Goal: Information Seeking & Learning: Learn about a topic

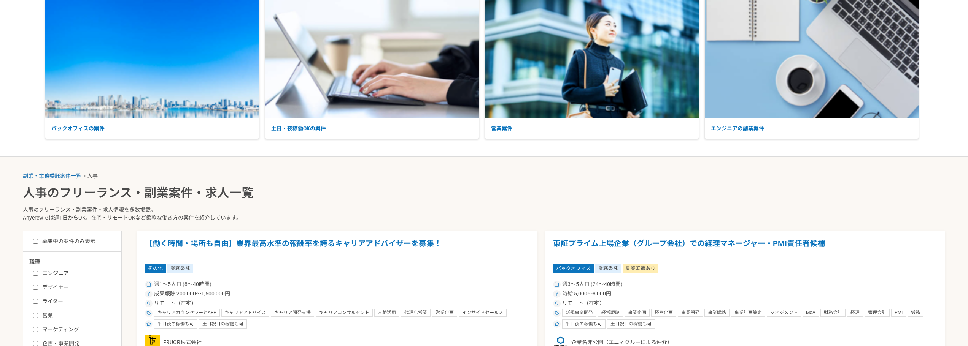
scroll to position [114, 0]
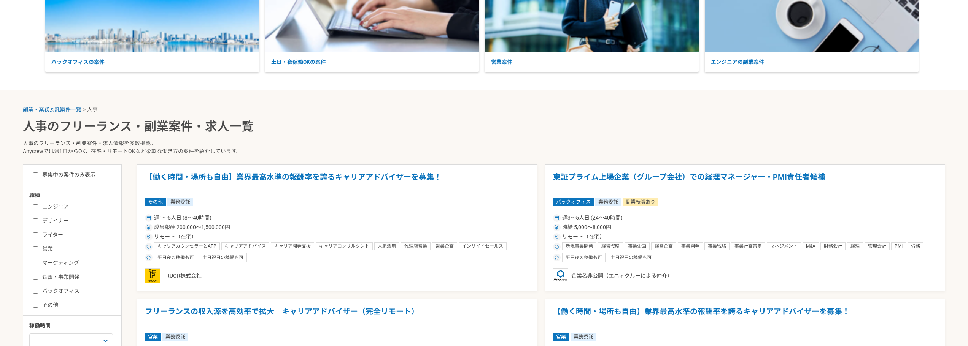
click at [69, 291] on label "バックオフィス" at bounding box center [76, 292] width 87 height 8
click at [38, 291] on input "バックオフィス" at bounding box center [35, 291] width 5 height 5
checkbox input "true"
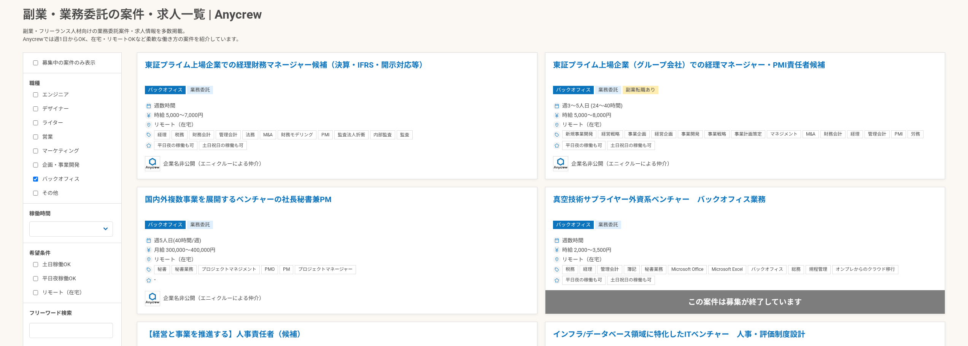
scroll to position [228, 0]
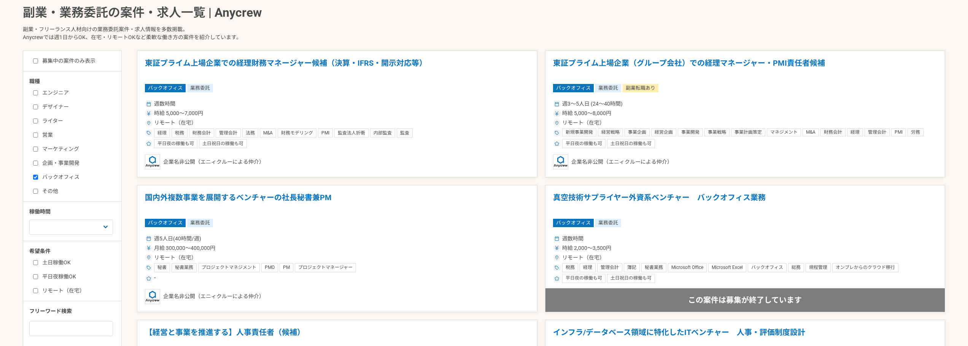
click at [71, 288] on label "リモート（在宅）" at bounding box center [76, 291] width 87 height 8
click at [38, 289] on input "リモート（在宅）" at bounding box center [35, 291] width 5 height 5
checkbox input "true"
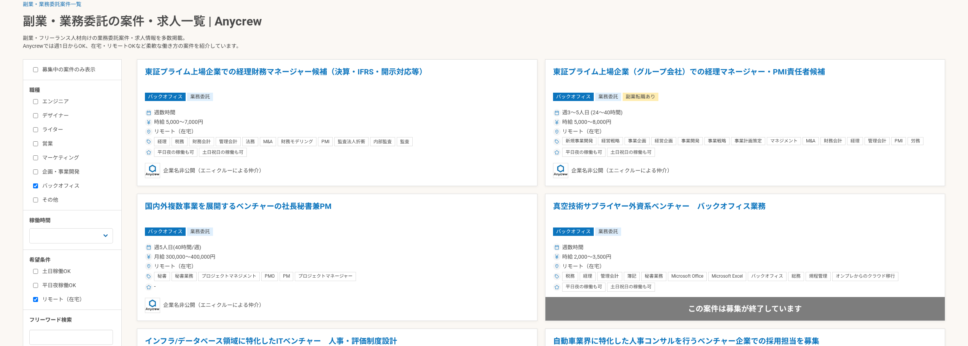
scroll to position [190, 0]
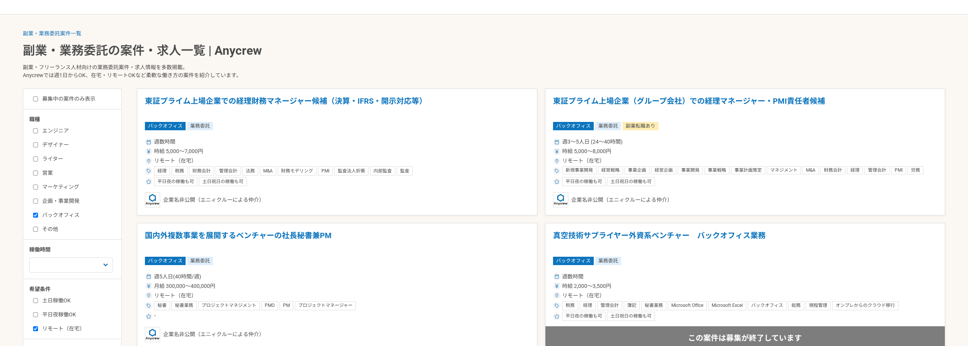
click at [70, 98] on label "募集中の案件のみ表示" at bounding box center [64, 99] width 62 height 8
click at [38, 98] on input "募集中の案件のみ表示" at bounding box center [35, 99] width 5 height 5
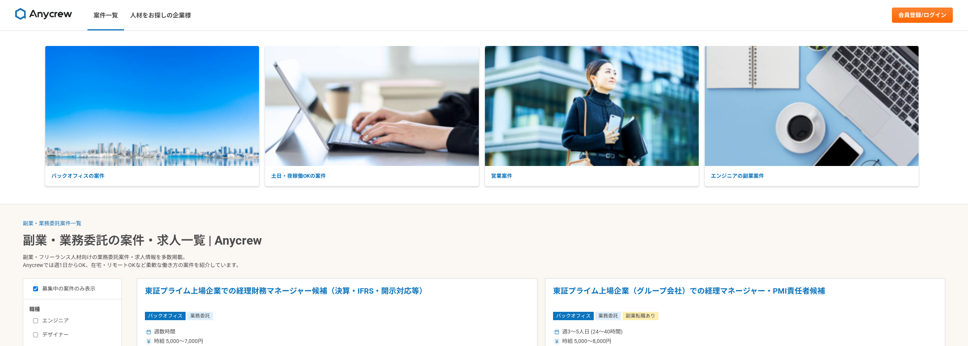
click at [53, 14] on img at bounding box center [43, 14] width 57 height 12
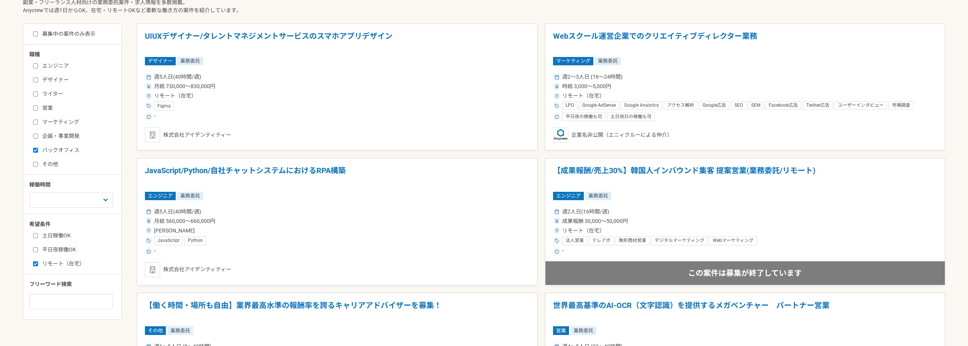
scroll to position [342, 0]
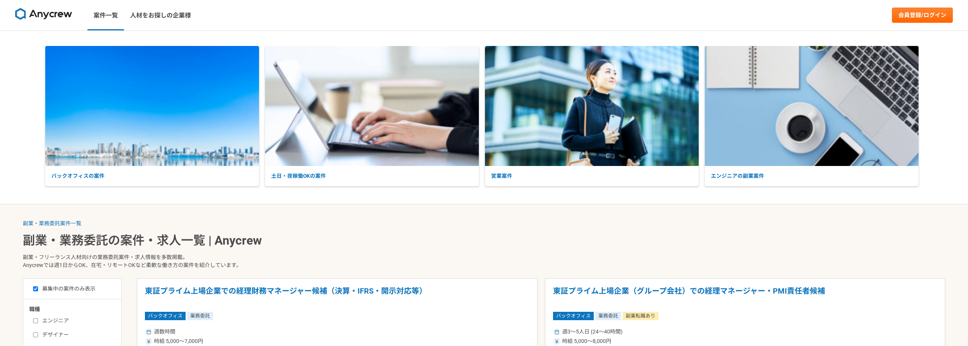
scroll to position [190, 0]
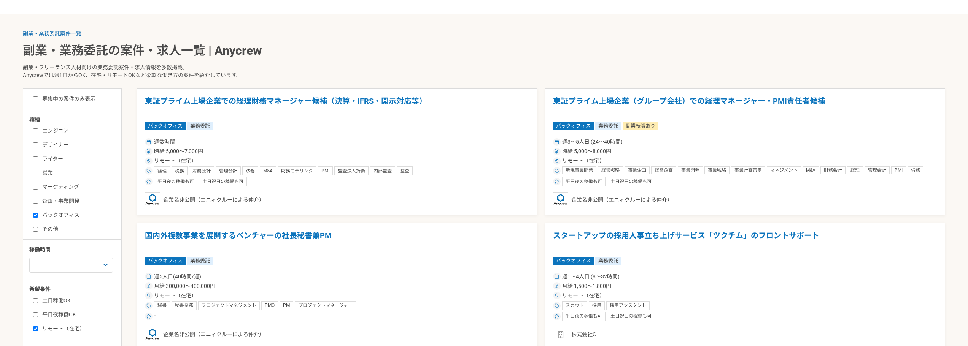
checkbox input "false"
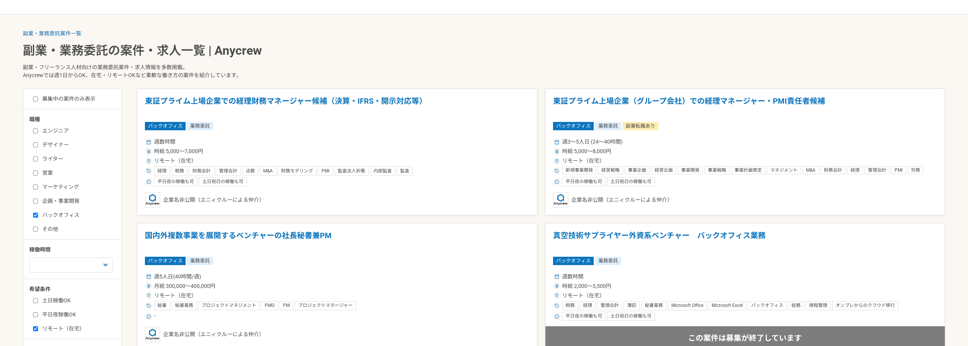
scroll to position [228, 0]
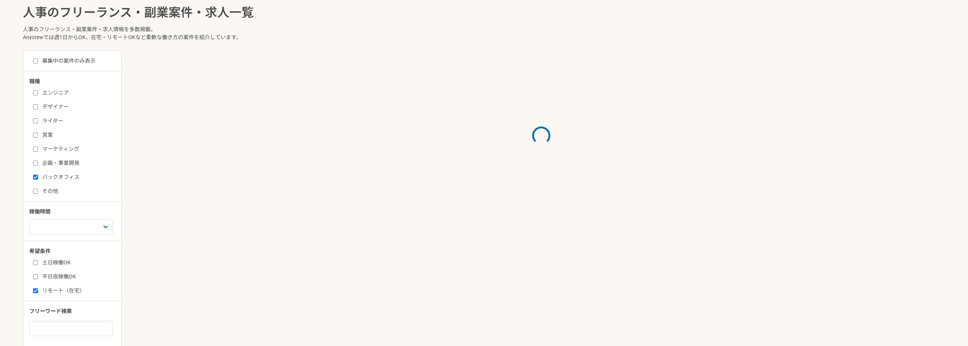
scroll to position [114, 0]
